Goal: Information Seeking & Learning: Check status

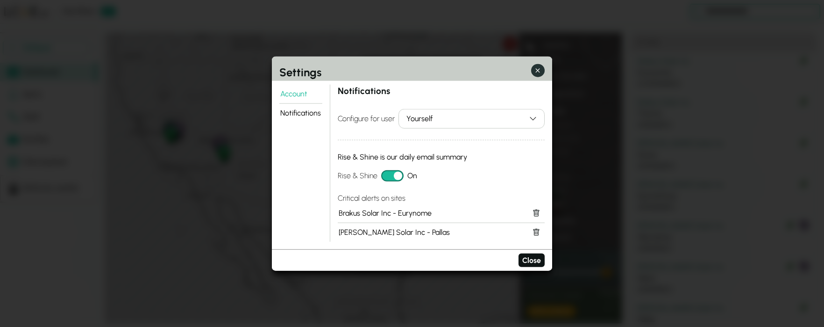
click at [537, 69] on icon "button" at bounding box center [538, 70] width 4 height 4
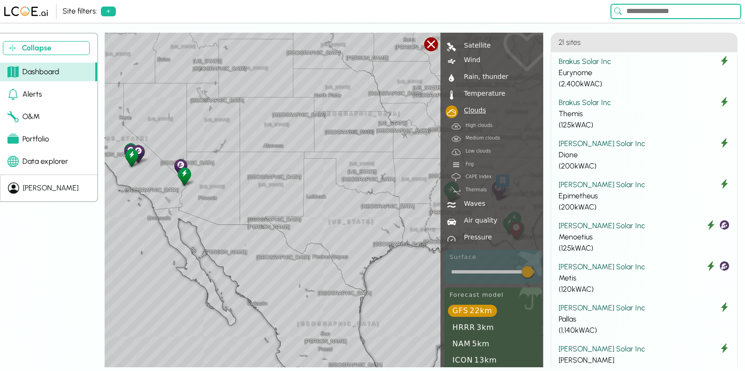
click at [36, 192] on div "[PERSON_NAME]" at bounding box center [51, 188] width 56 height 11
click at [38, 213] on div "Collapse Dashboard Alerts O&M Portfolio Data explorer [PERSON_NAME] [GEOGRAPHIC…" at bounding box center [372, 202] width 745 height 339
click at [30, 192] on div "[PERSON_NAME]" at bounding box center [51, 188] width 56 height 11
click at [23, 233] on div "Collapse Dashboard Alerts O&M Portfolio Data explorer [PERSON_NAME] [GEOGRAPHIC…" at bounding box center [372, 202] width 745 height 339
click at [31, 194] on button "[PERSON_NAME]" at bounding box center [43, 188] width 86 height 26
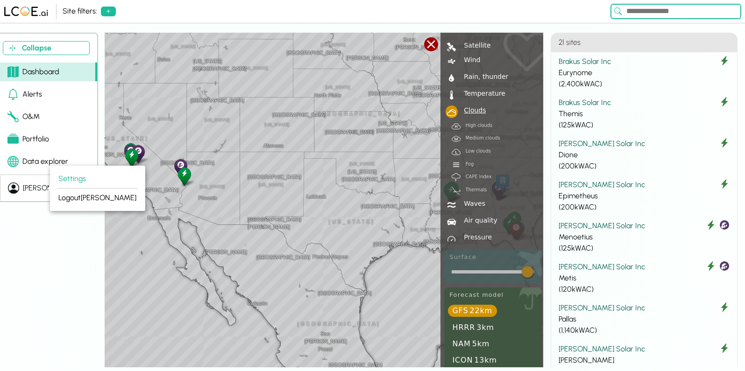
click at [21, 223] on div "Collapse Dashboard Alerts O&M Portfolio Data explorer [PERSON_NAME] [GEOGRAPHIC…" at bounding box center [372, 202] width 745 height 339
click at [29, 190] on div "[PERSON_NAME]" at bounding box center [51, 188] width 56 height 11
click at [70, 180] on button "Settings" at bounding box center [97, 179] width 80 height 19
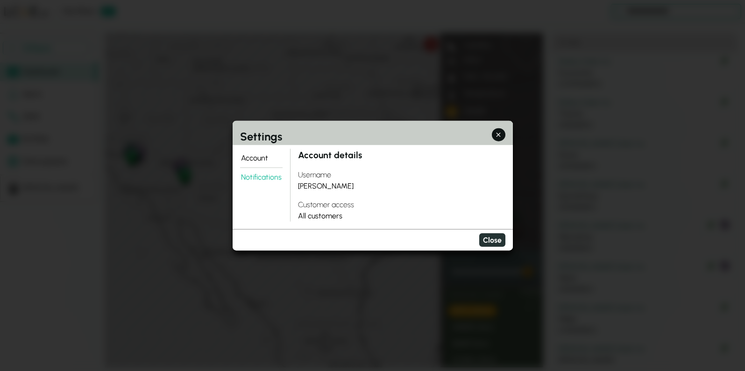
click at [492, 238] on button "Close" at bounding box center [492, 241] width 26 height 14
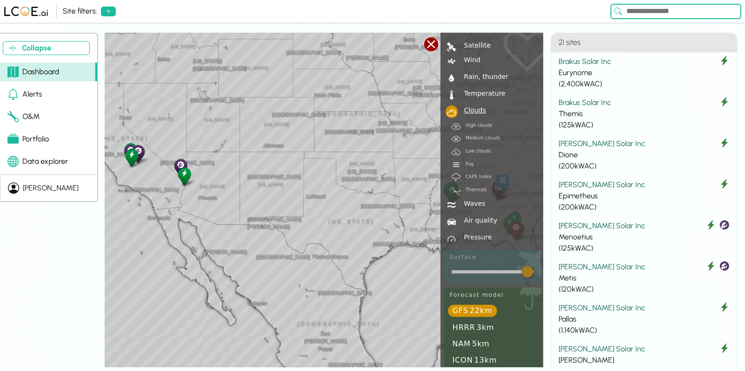
click at [32, 186] on div "[PERSON_NAME]" at bounding box center [51, 188] width 56 height 11
click at [71, 177] on button "Settings" at bounding box center [97, 179] width 80 height 19
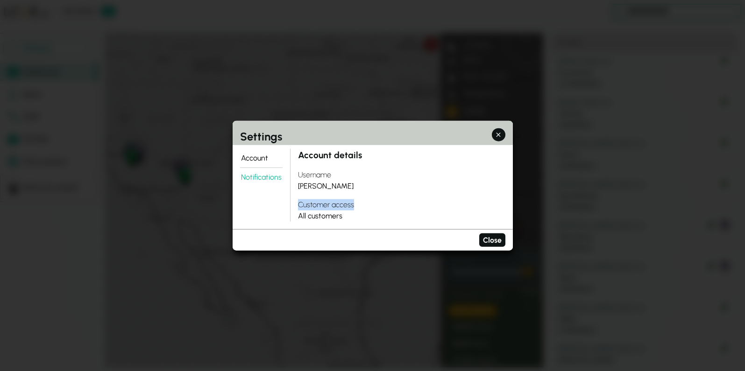
drag, startPoint x: 299, startPoint y: 206, endPoint x: 356, endPoint y: 206, distance: 57.9
click at [356, 205] on h4 "Customer access" at bounding box center [401, 204] width 207 height 11
click at [325, 220] on div "Customer access All customers" at bounding box center [401, 210] width 207 height 22
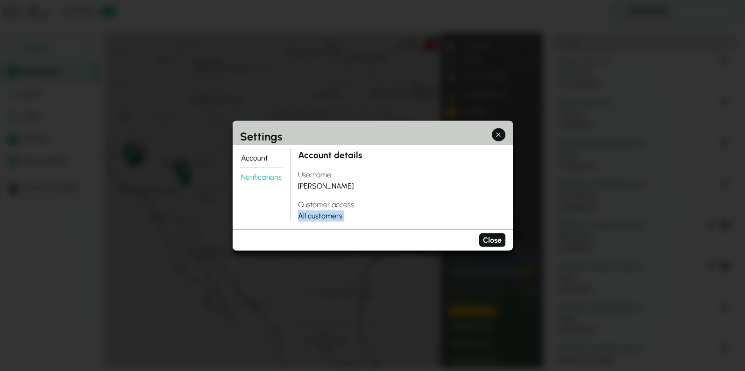
click at [361, 214] on div "Customer access All customers" at bounding box center [401, 210] width 207 height 22
click at [258, 174] on button "Notifications" at bounding box center [261, 177] width 43 height 19
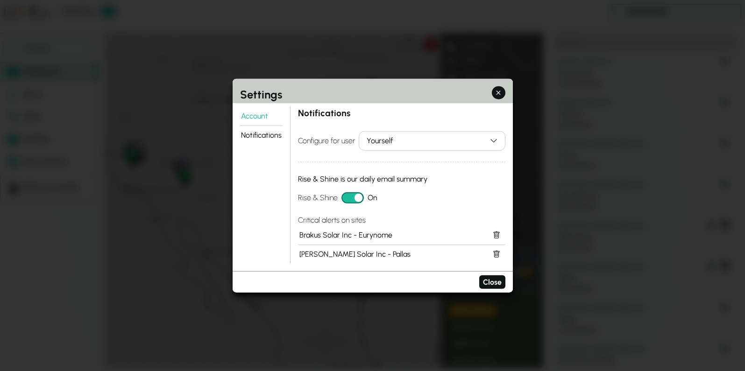
click at [345, 196] on button "Rise & Shine" at bounding box center [352, 197] width 22 height 11
click at [352, 200] on button "Rise & Shine" at bounding box center [352, 197] width 22 height 11
click at [406, 141] on div "Yourself" at bounding box center [426, 140] width 119 height 11
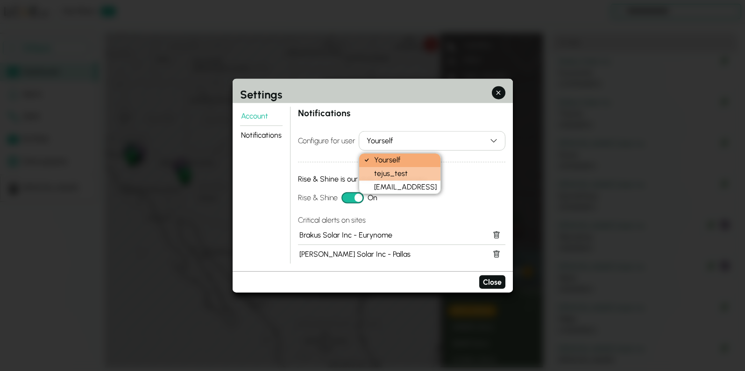
click at [398, 174] on div "tejus_test" at bounding box center [399, 174] width 81 height 14
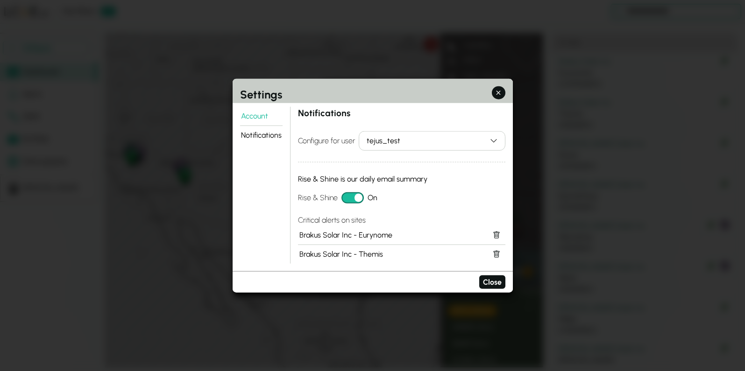
click at [401, 145] on div "tejus_test" at bounding box center [426, 140] width 119 height 11
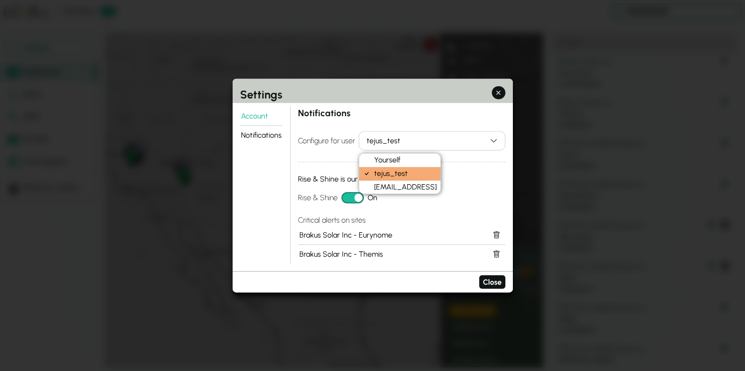
click at [378, 213] on div "Notifications Configure for user tejus_test Rise & Shine is our daily email sum…" at bounding box center [401, 185] width 207 height 157
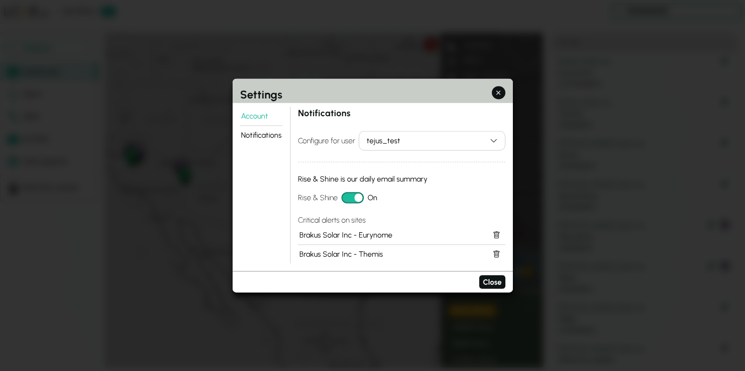
click at [348, 199] on button "Rise & Shine" at bounding box center [352, 197] width 22 height 11
click at [377, 145] on div "tejus_test" at bounding box center [426, 140] width 119 height 11
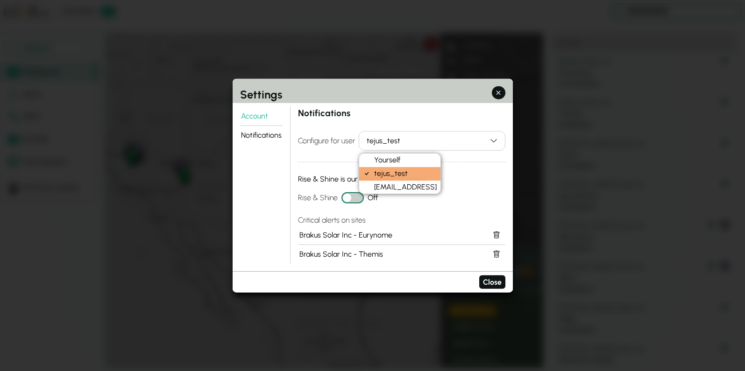
click at [384, 194] on div "Yourself tejus_test [EMAIL_ADDRESS]" at bounding box center [400, 173] width 82 height 41
click at [362, 206] on div "Notifications Configure for user tejus_test Rise & Shine is our daily email sum…" at bounding box center [401, 185] width 207 height 157
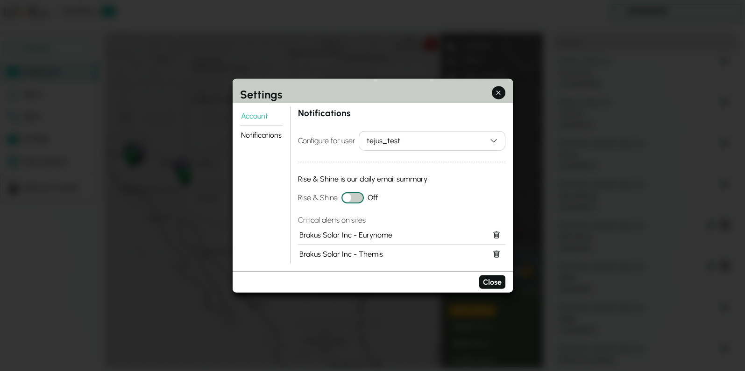
click at [354, 200] on button "Rise & Shine" at bounding box center [352, 197] width 22 height 11
click at [341, 197] on button "Rise & Shine" at bounding box center [352, 197] width 22 height 11
click at [357, 197] on button "Rise & Shine" at bounding box center [352, 197] width 22 height 11
click at [441, 142] on div "tejus_test" at bounding box center [426, 140] width 119 height 11
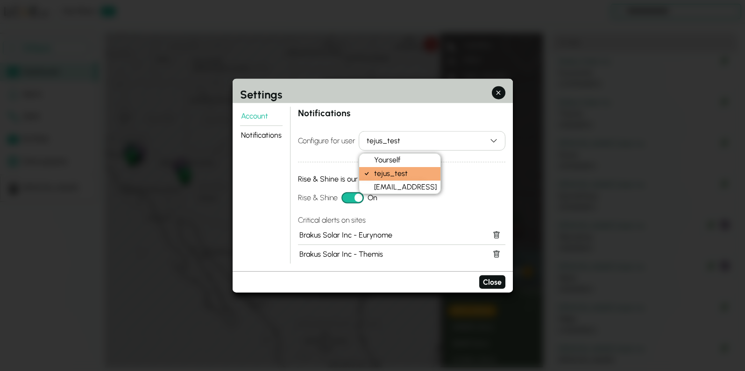
click at [420, 173] on div "tejus_test" at bounding box center [399, 174] width 81 height 14
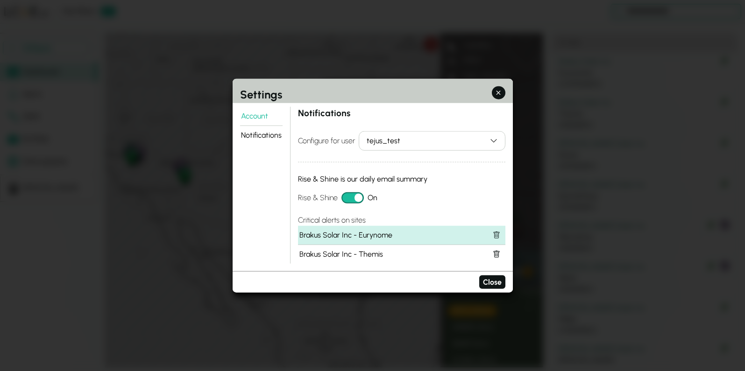
click at [496, 234] on icon at bounding box center [496, 235] width 7 height 7
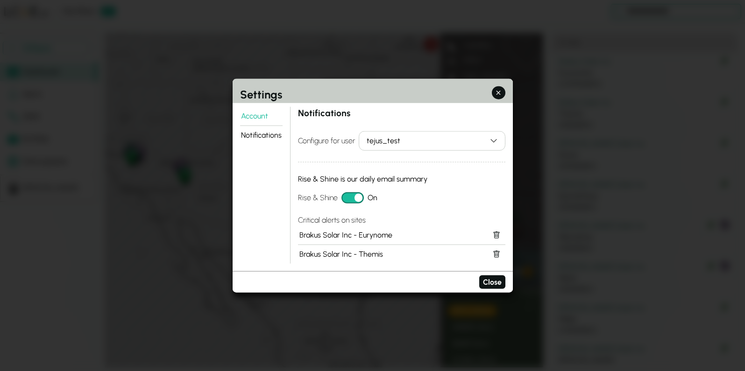
click at [412, 143] on div "tejus_test" at bounding box center [426, 140] width 119 height 11
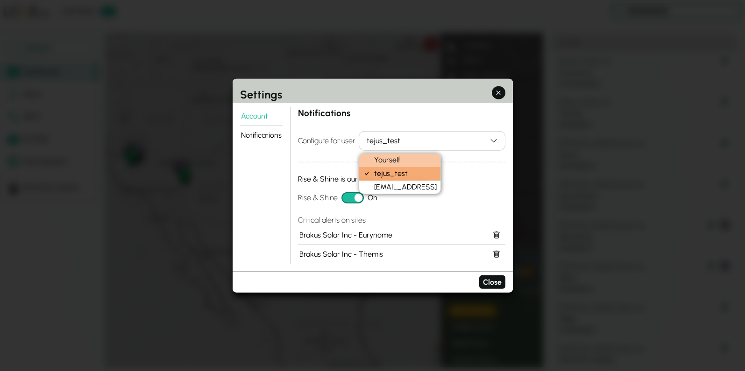
click at [408, 156] on div "Yourself" at bounding box center [399, 161] width 81 height 14
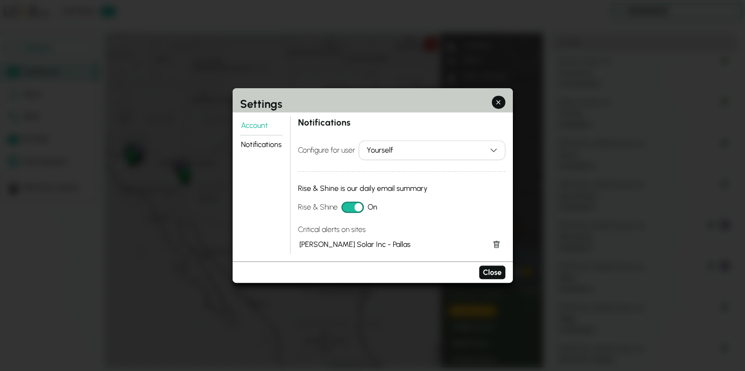
click at [416, 145] on div "Yourself" at bounding box center [426, 150] width 119 height 11
click at [410, 178] on div "tejus_test" at bounding box center [399, 184] width 81 height 14
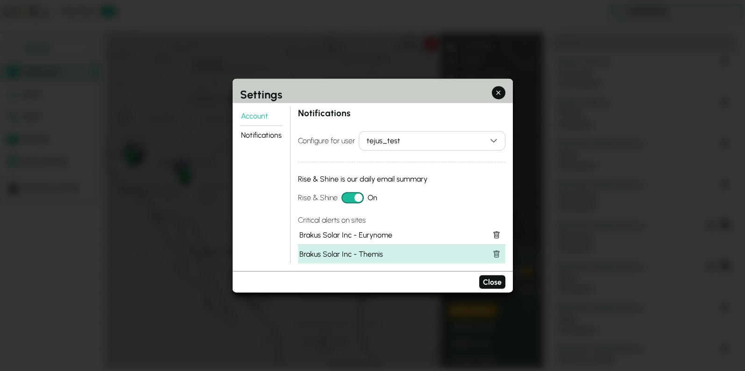
click at [498, 254] on icon at bounding box center [496, 255] width 3 height 3
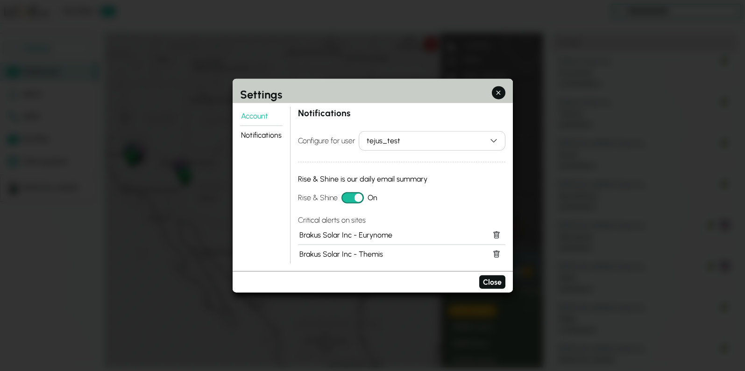
click at [433, 139] on div "tejus_test" at bounding box center [426, 140] width 119 height 11
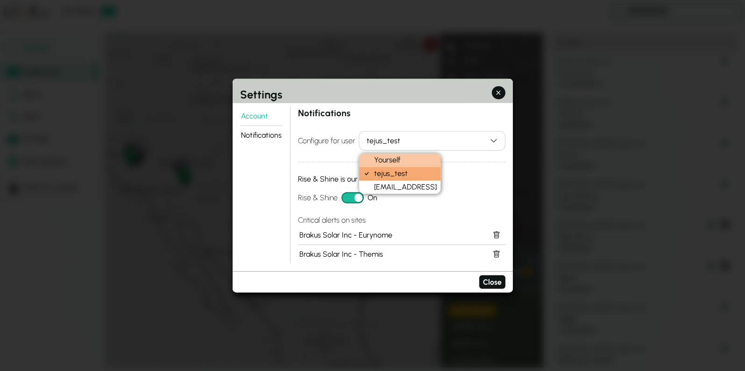
click at [421, 159] on div "Yourself" at bounding box center [399, 161] width 81 height 14
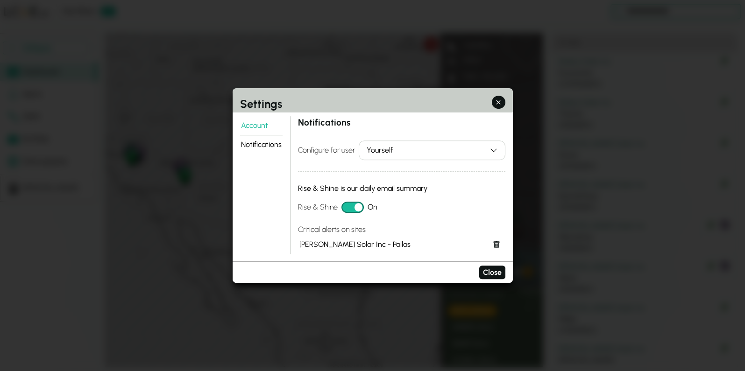
click at [453, 150] on div "Yourself" at bounding box center [426, 150] width 119 height 11
click at [416, 182] on div "tejus_test" at bounding box center [399, 184] width 81 height 14
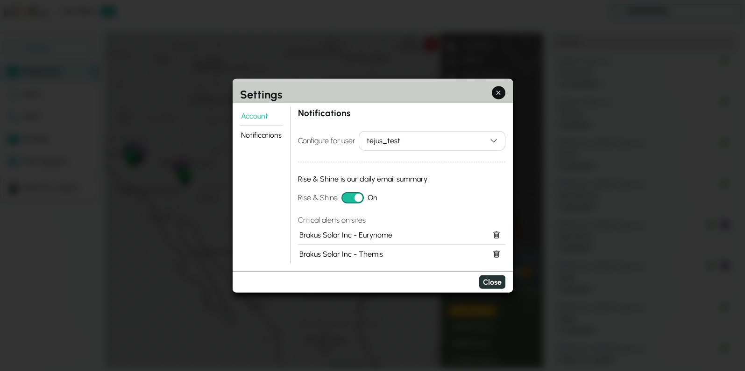
click at [496, 279] on button "Close" at bounding box center [492, 283] width 26 height 14
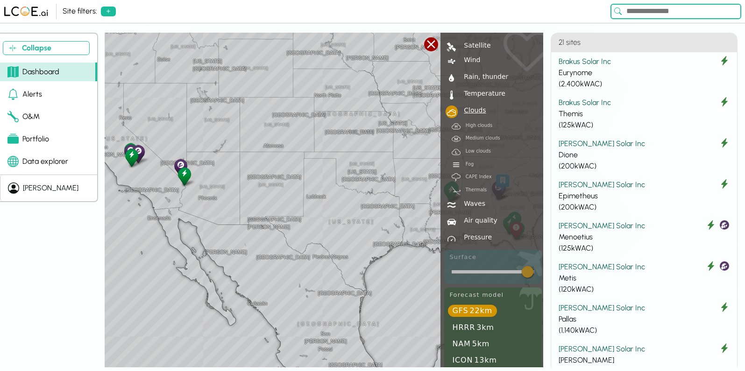
click at [434, 44] on div at bounding box center [431, 44] width 14 height 14
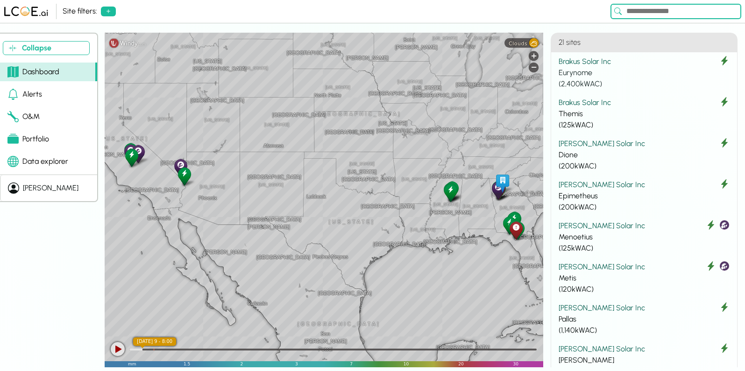
click at [579, 62] on div "Brakus Solar Inc" at bounding box center [644, 61] width 171 height 11
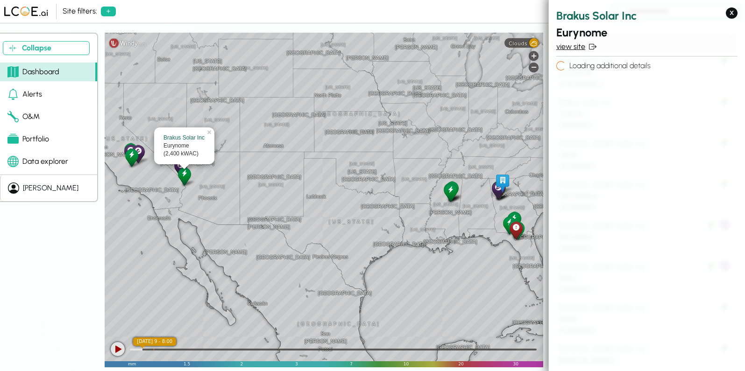
click at [574, 48] on link "view site" at bounding box center [646, 46] width 181 height 11
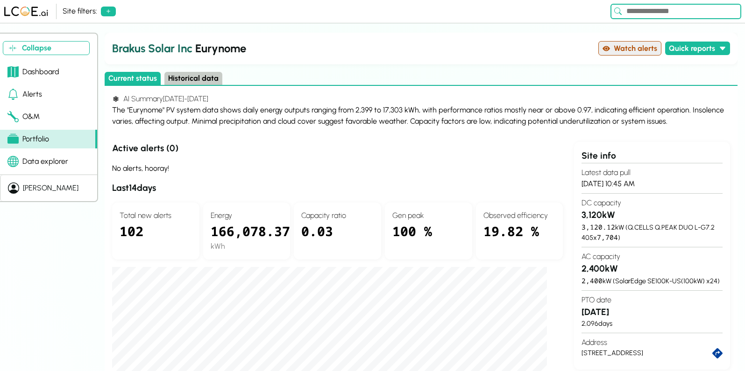
click at [637, 48] on button "Watch alerts" at bounding box center [629, 48] width 63 height 14
click at [211, 78] on button "Historical data" at bounding box center [193, 79] width 58 height 14
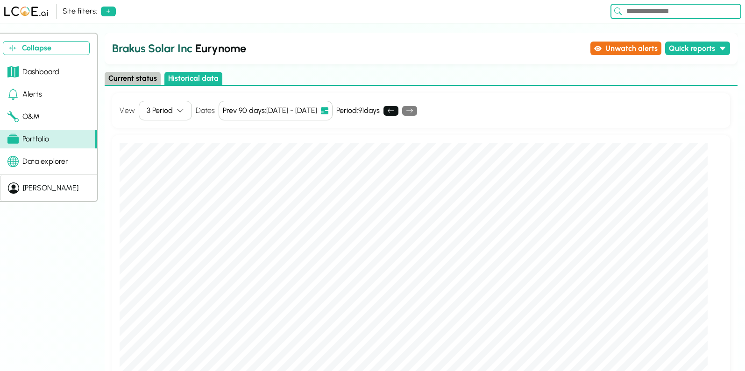
click at [328, 112] on icon at bounding box center [324, 110] width 7 height 7
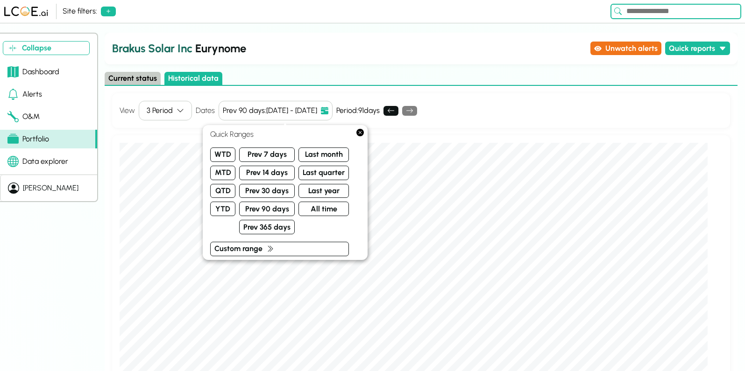
click at [359, 102] on div "View 3 Period Dates Prev 90 days : [DATE] - [DATE] Period: 91 days" at bounding box center [421, 110] width 618 height 35
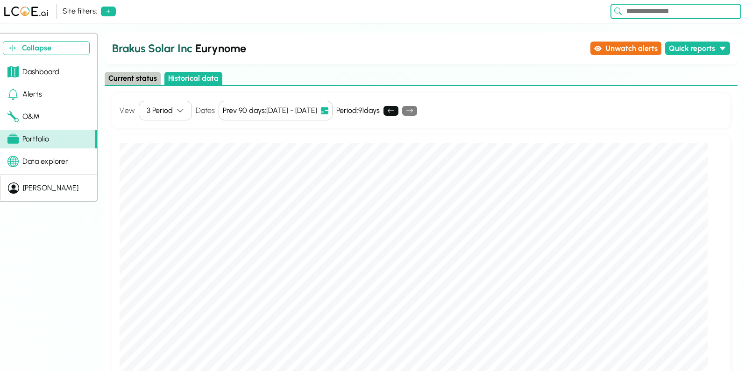
click at [157, 111] on div "3 Period" at bounding box center [160, 110] width 26 height 11
click at [157, 131] on div "Single Period" at bounding box center [169, 130] width 61 height 14
click at [199, 109] on icon "button" at bounding box center [196, 110] width 7 height 7
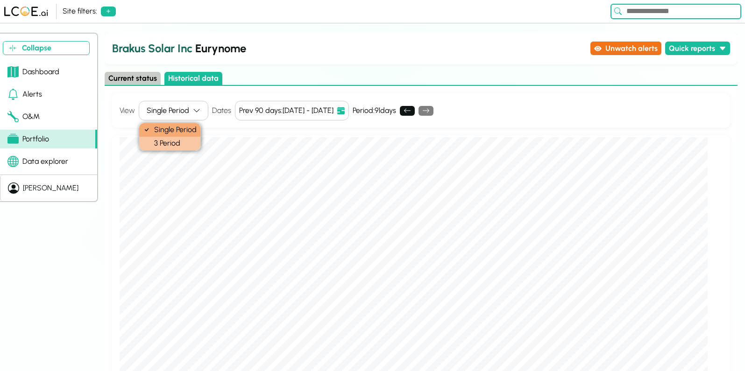
click at [182, 143] on div "3 Period" at bounding box center [169, 144] width 61 height 14
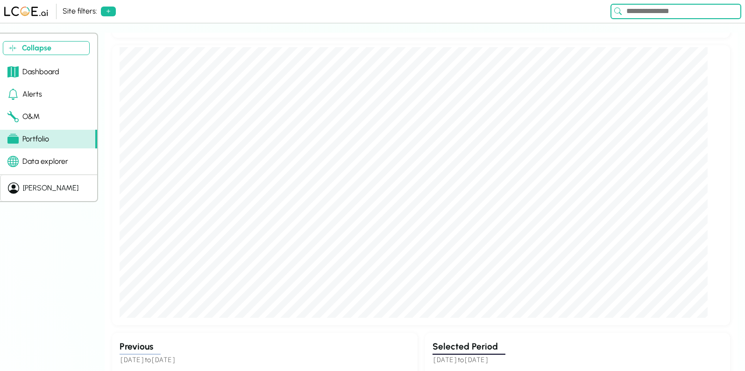
scroll to position [397, 0]
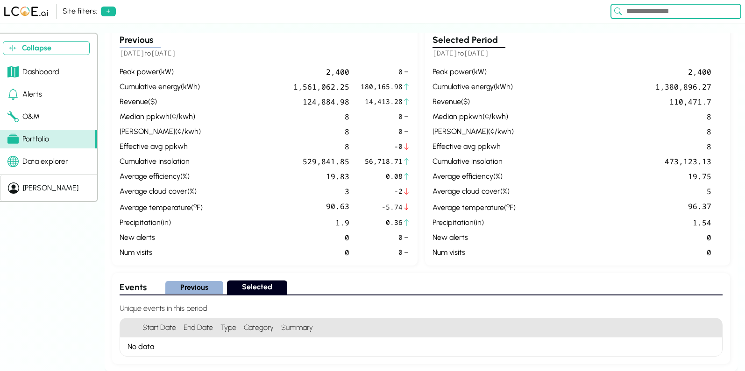
click at [198, 292] on button "Previous" at bounding box center [194, 288] width 58 height 14
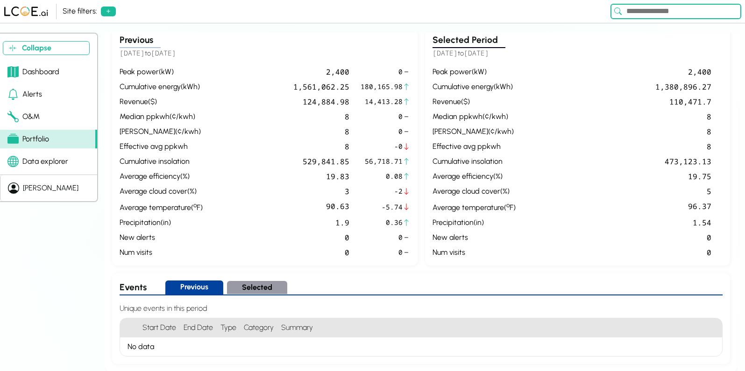
click at [184, 341] on div "No data" at bounding box center [180, 347] width 120 height 19
click at [244, 290] on button "Selected" at bounding box center [257, 288] width 60 height 14
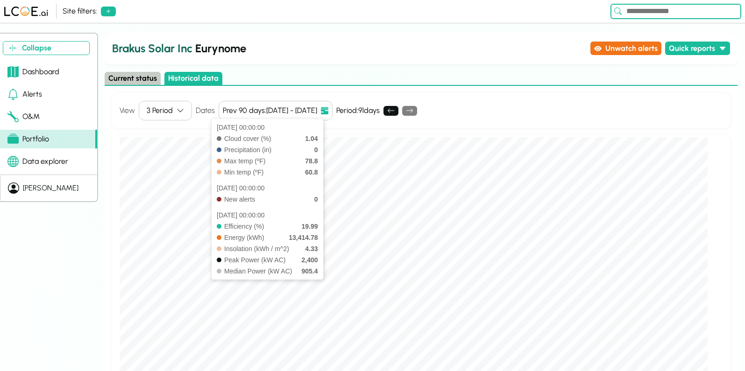
scroll to position [0, 0]
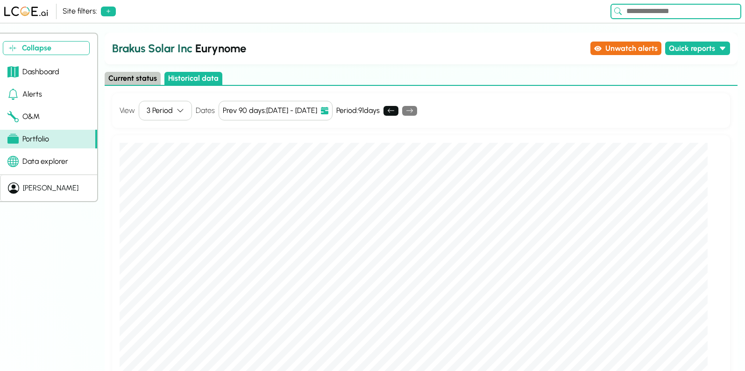
click at [51, 69] on div "Dashboard" at bounding box center [33, 71] width 52 height 11
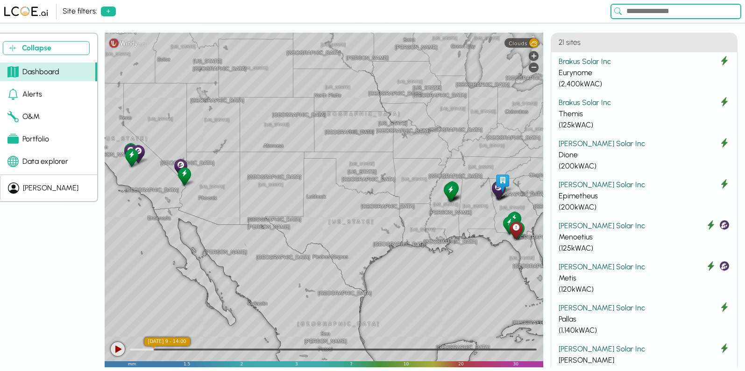
click at [518, 232] on icon at bounding box center [516, 228] width 7 height 10
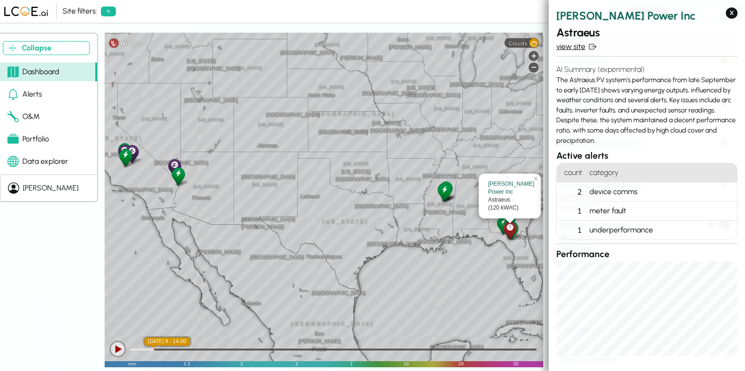
click at [570, 47] on link "view site" at bounding box center [646, 46] width 181 height 11
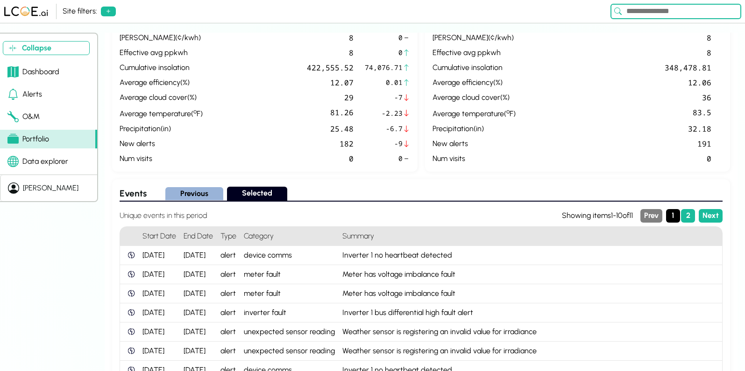
scroll to position [572, 0]
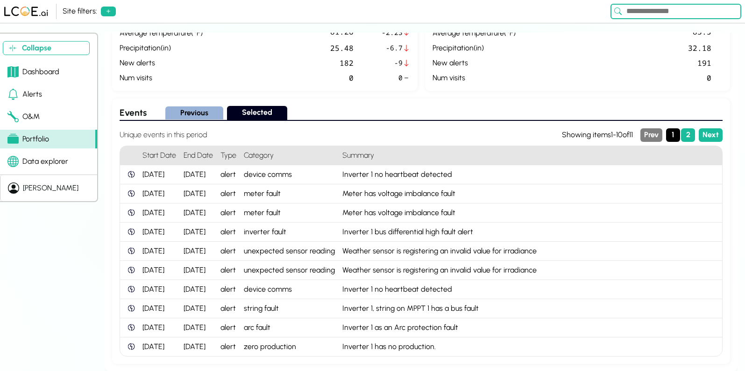
click at [217, 225] on div "[DATE]" at bounding box center [198, 232] width 37 height 19
click at [234, 215] on div "alert" at bounding box center [228, 213] width 23 height 19
click at [247, 216] on div "meter fault" at bounding box center [289, 213] width 99 height 19
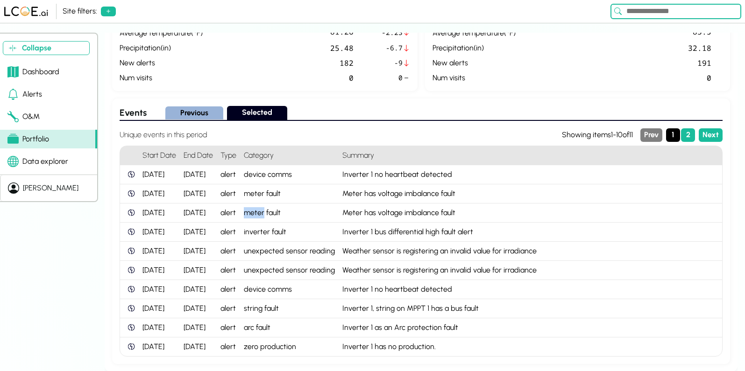
click at [355, 217] on div "Meter has voltage imbalance fault" at bounding box center [531, 213] width 384 height 19
click at [370, 216] on div "Meter has voltage imbalance fault" at bounding box center [531, 213] width 384 height 19
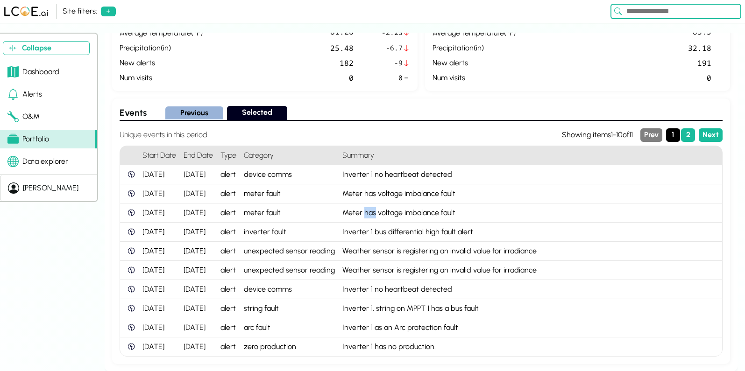
click at [360, 233] on div "Inverter 1 bus differential high fault alert" at bounding box center [531, 232] width 384 height 19
click at [283, 233] on div "inverter fault" at bounding box center [289, 232] width 99 height 19
click at [284, 233] on div "inverter fault" at bounding box center [289, 232] width 99 height 19
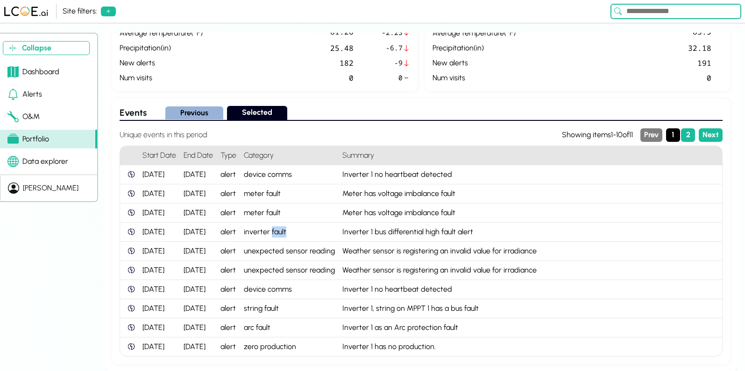
click at [190, 112] on button "Previous" at bounding box center [194, 114] width 58 height 14
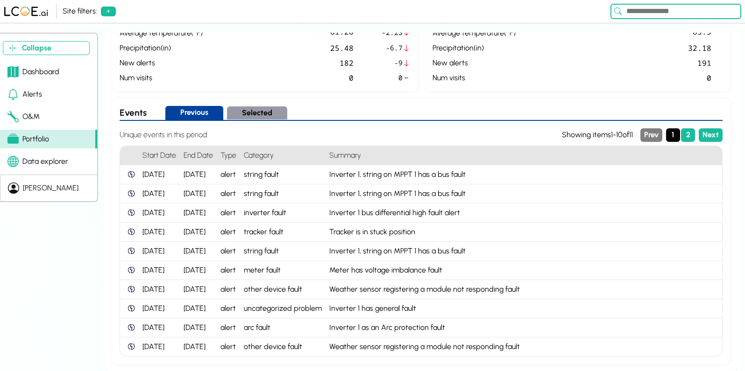
click at [262, 117] on button "Selected" at bounding box center [257, 114] width 60 height 14
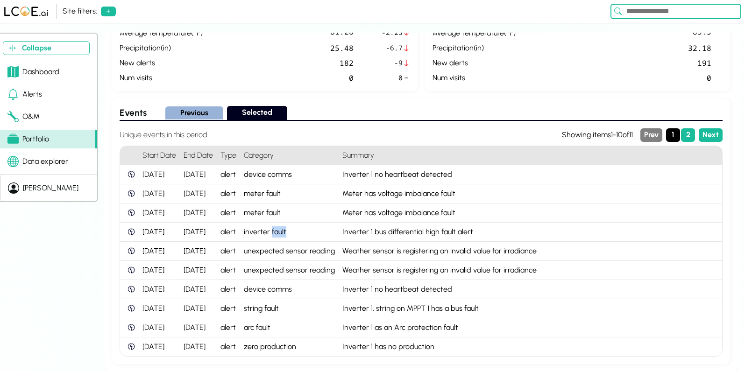
click at [261, 192] on div "meter fault" at bounding box center [289, 194] width 99 height 19
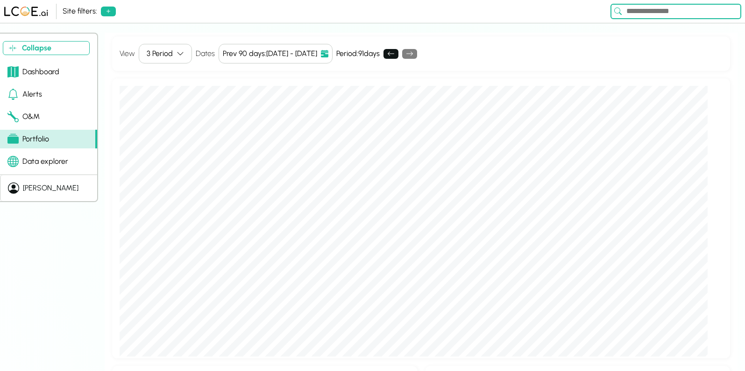
scroll to position [0, 0]
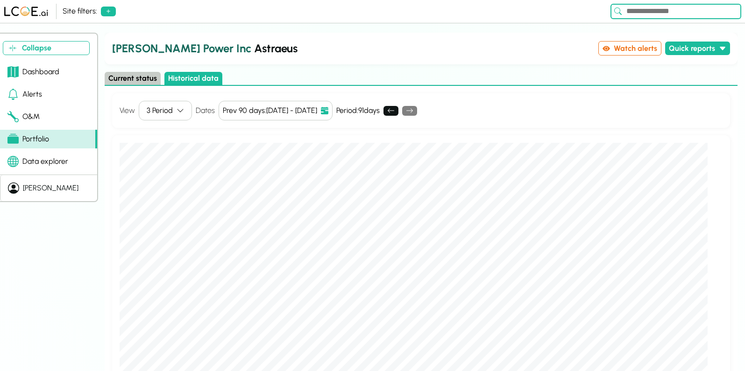
click at [137, 79] on button "Current status" at bounding box center [133, 79] width 56 height 14
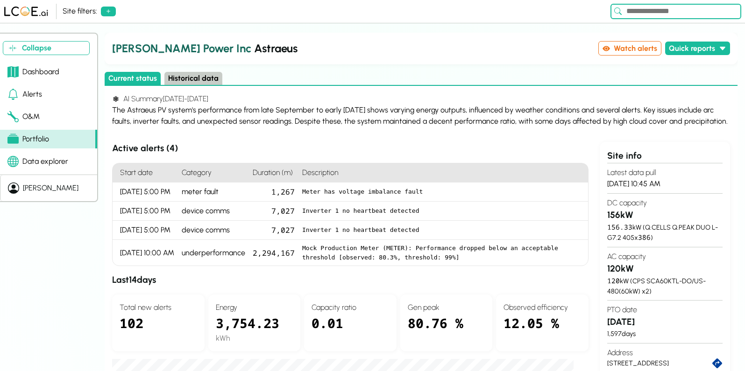
click at [185, 78] on button "Historical data" at bounding box center [193, 79] width 58 height 14
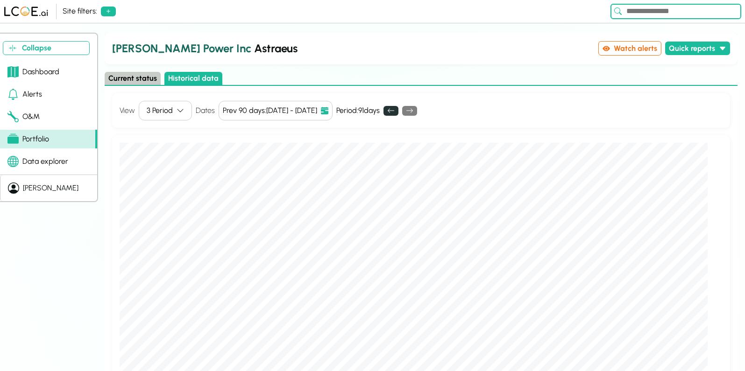
click at [398, 115] on button at bounding box center [391, 111] width 15 height 10
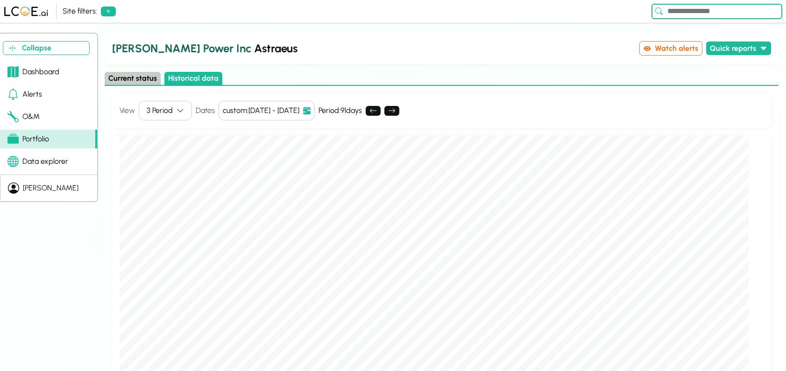
scroll to position [6, 0]
click at [55, 228] on div "Collapse Dashboard Alerts O&M Portfolio Data explorer [PERSON_NAME] Power Inc A…" at bounding box center [393, 202] width 786 height 339
click at [83, 232] on div "Collapse Dashboard Alerts O&M Portfolio Data explorer [PERSON_NAME] Power Inc A…" at bounding box center [393, 202] width 786 height 339
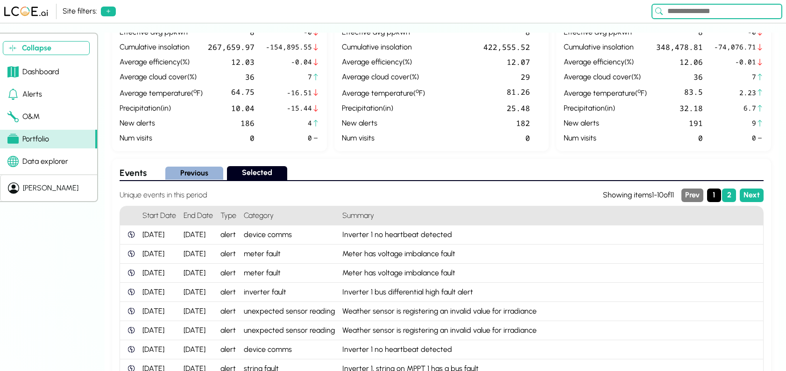
scroll to position [513, 0]
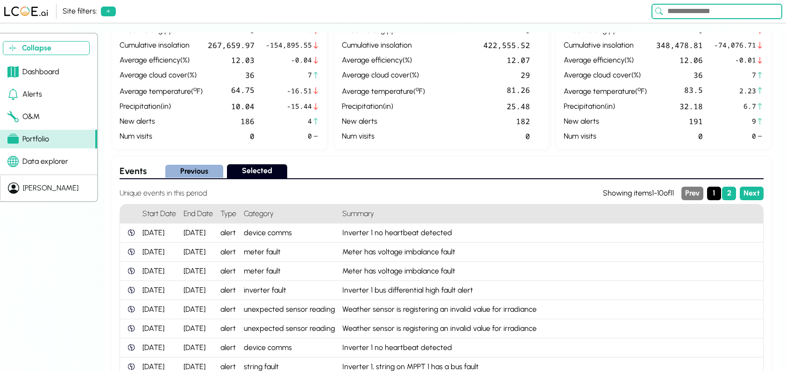
click at [183, 171] on button "Previous" at bounding box center [194, 172] width 58 height 14
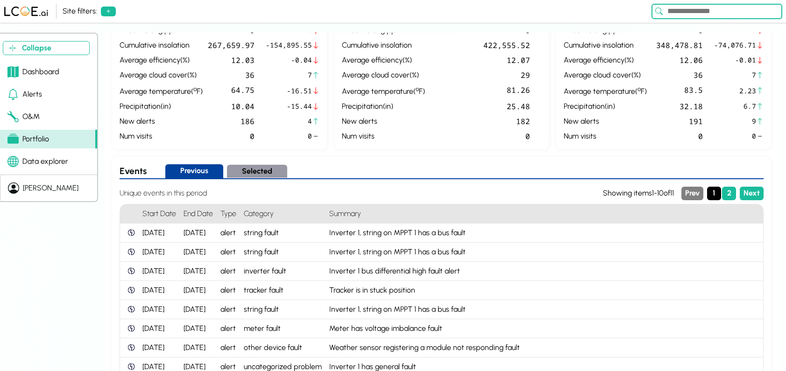
click at [245, 171] on button "Selected" at bounding box center [257, 172] width 60 height 14
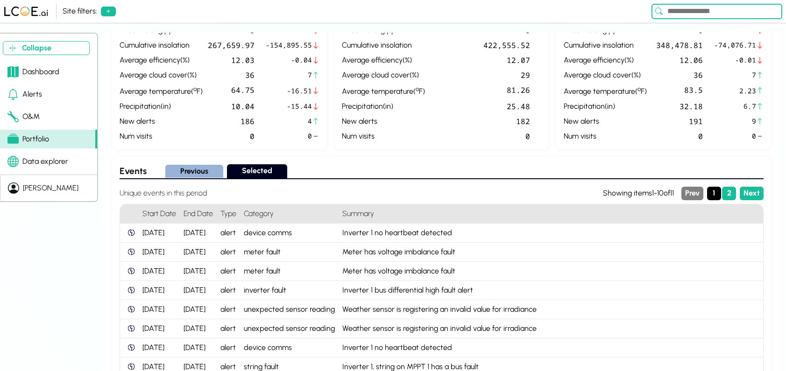
click at [200, 170] on button "Previous" at bounding box center [194, 172] width 58 height 14
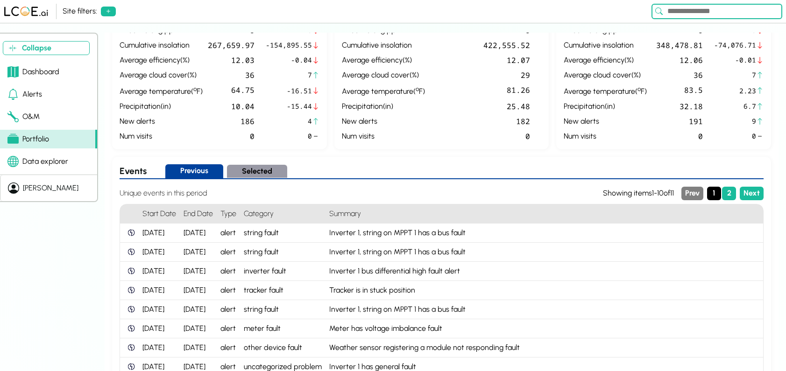
click at [248, 173] on button "Selected" at bounding box center [257, 172] width 60 height 14
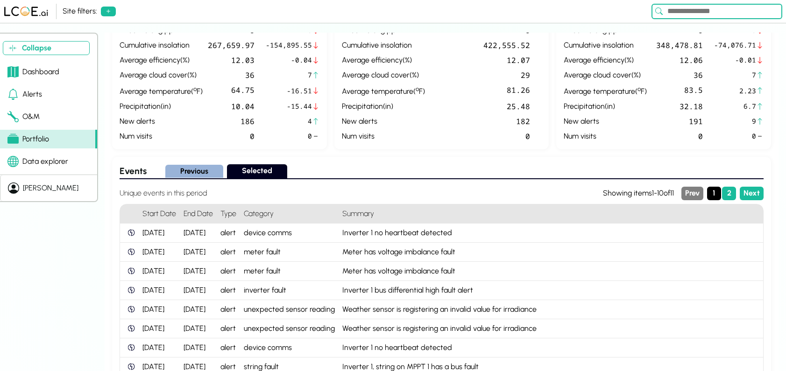
click at [213, 172] on button "Previous" at bounding box center [194, 172] width 58 height 14
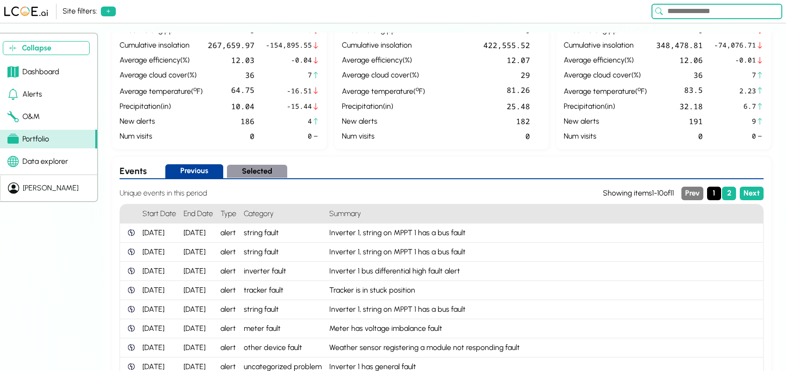
click at [100, 241] on div "Collapse Dashboard Alerts O&M Portfolio Data explorer [PERSON_NAME] Power Inc A…" at bounding box center [393, 202] width 786 height 339
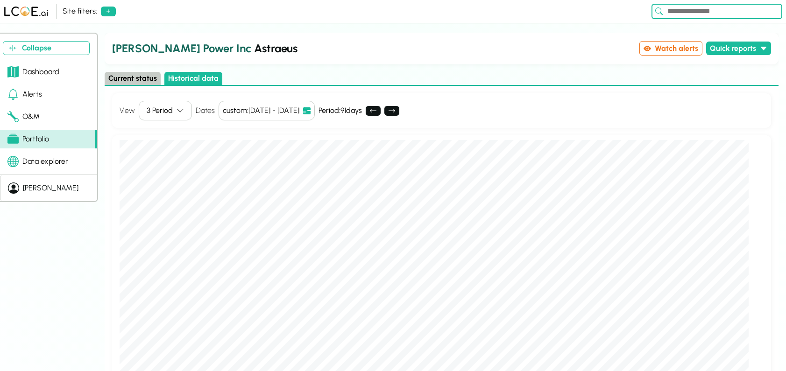
scroll to position [0, 0]
click at [94, 225] on div "Collapse Dashboard Alerts O&M Portfolio Data explorer [PERSON_NAME] Power Inc A…" at bounding box center [393, 202] width 786 height 339
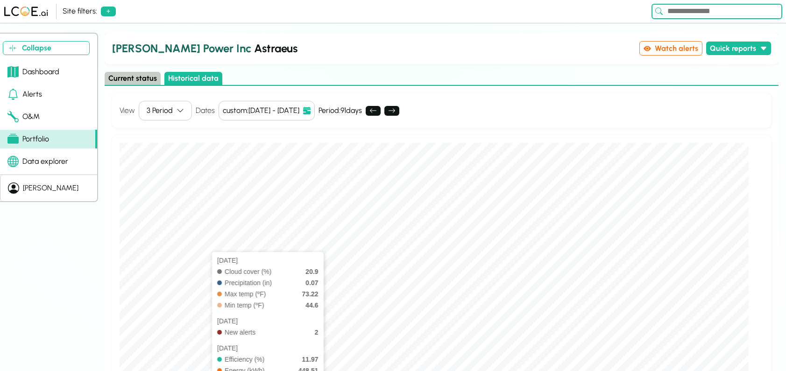
scroll to position [6, 0]
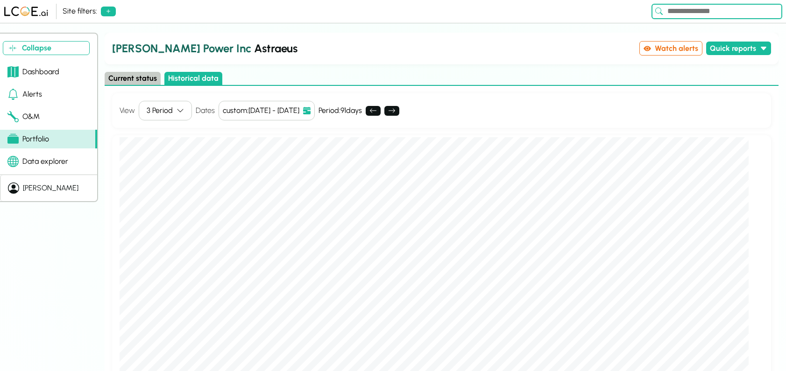
click at [119, 81] on button "Current status" at bounding box center [133, 79] width 56 height 14
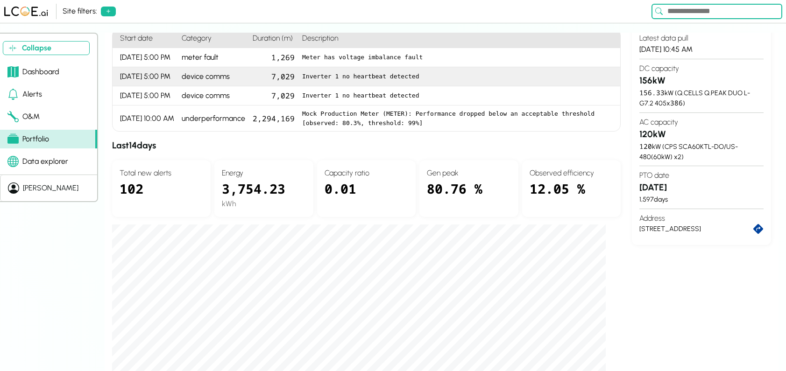
scroll to position [0, 0]
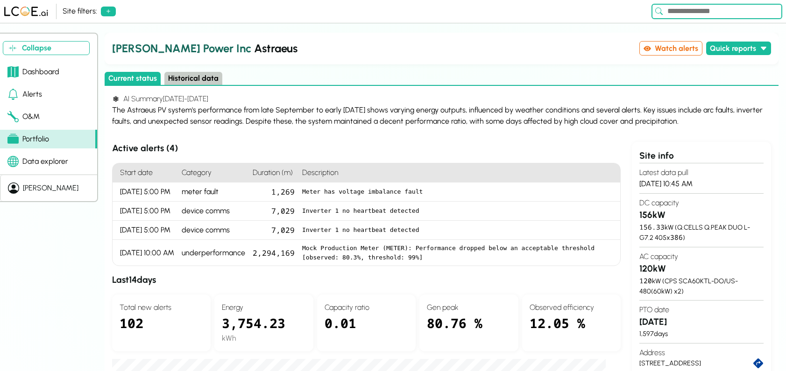
click at [200, 74] on button "Historical data" at bounding box center [193, 79] width 58 height 14
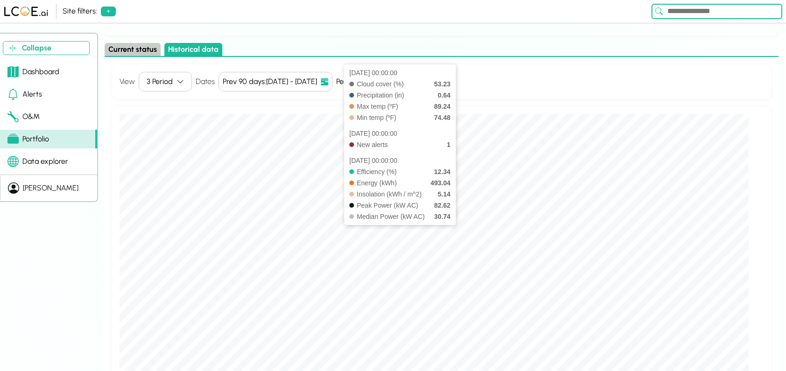
scroll to position [27, 0]
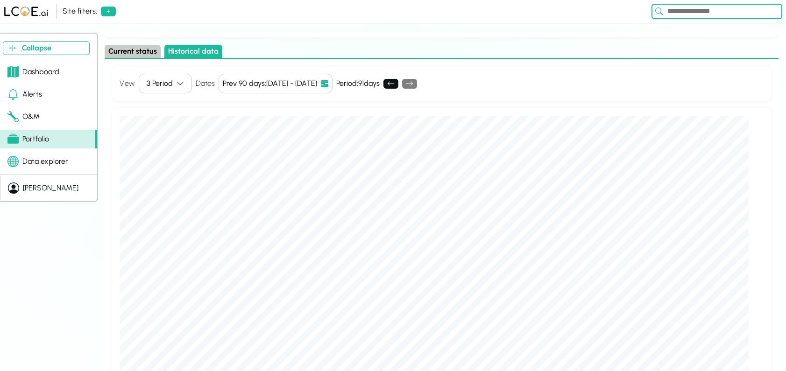
click at [128, 51] on button "Current status" at bounding box center [133, 52] width 56 height 14
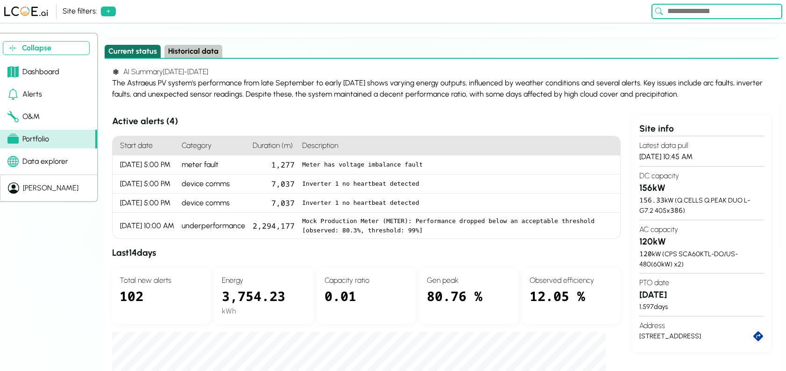
click at [131, 49] on button "Current status" at bounding box center [133, 52] width 56 height 14
click at [185, 54] on button "Historical data" at bounding box center [193, 52] width 58 height 14
